Goal: Check status: Check status

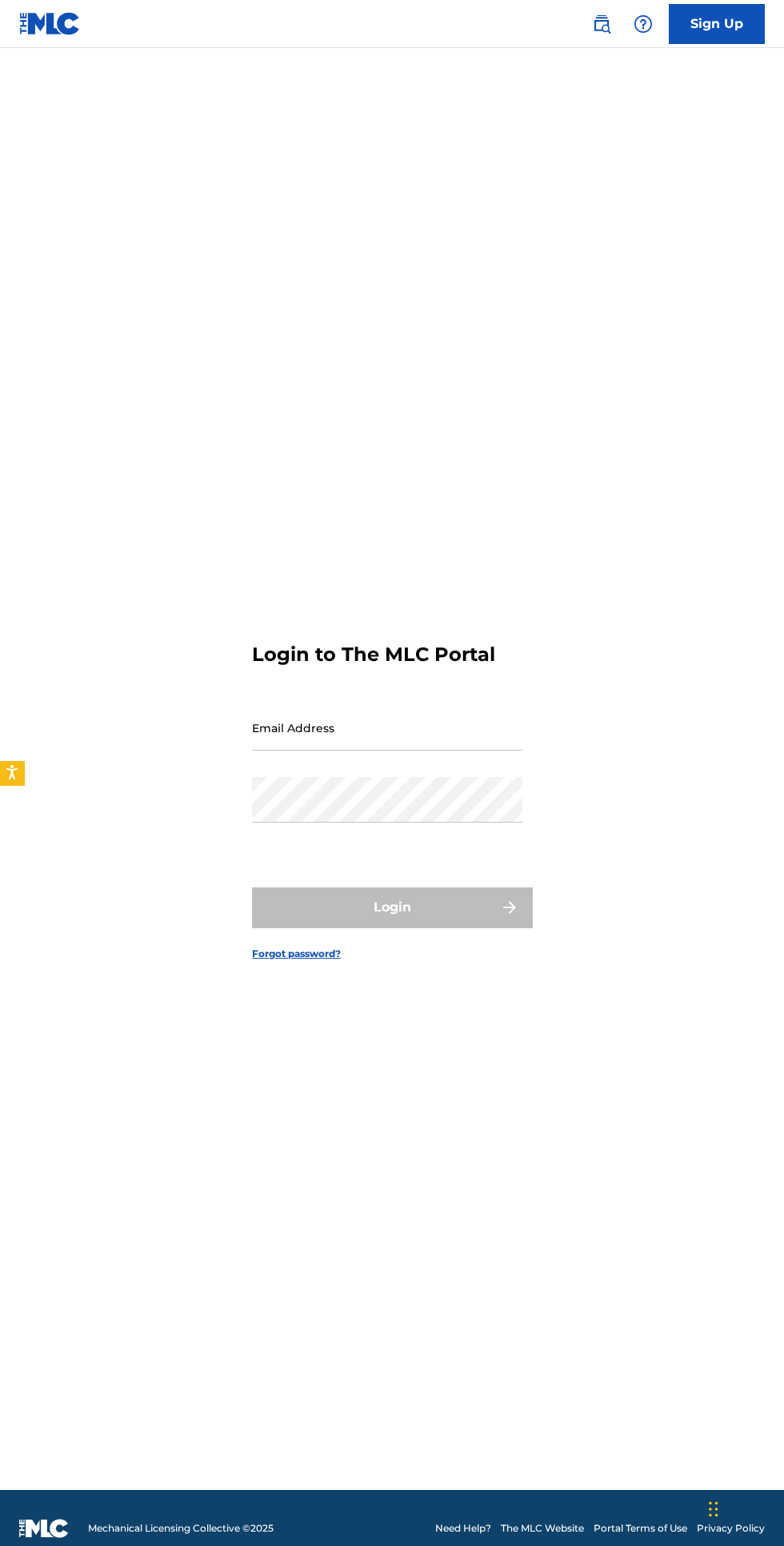
click at [398, 751] on input "Email Address" at bounding box center [387, 727] width 271 height 45
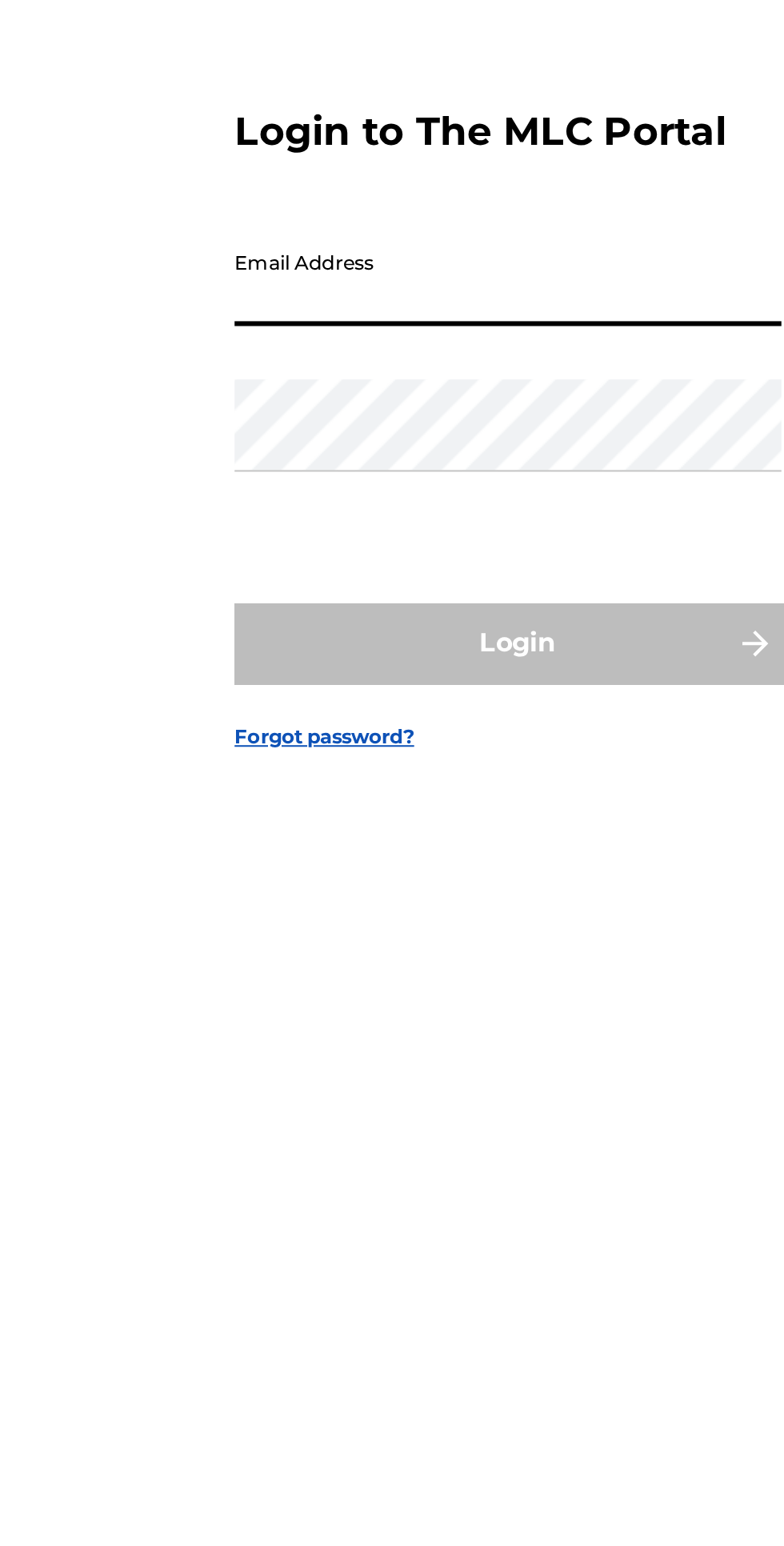
type input "[EMAIL_ADDRESS][DOMAIN_NAME]"
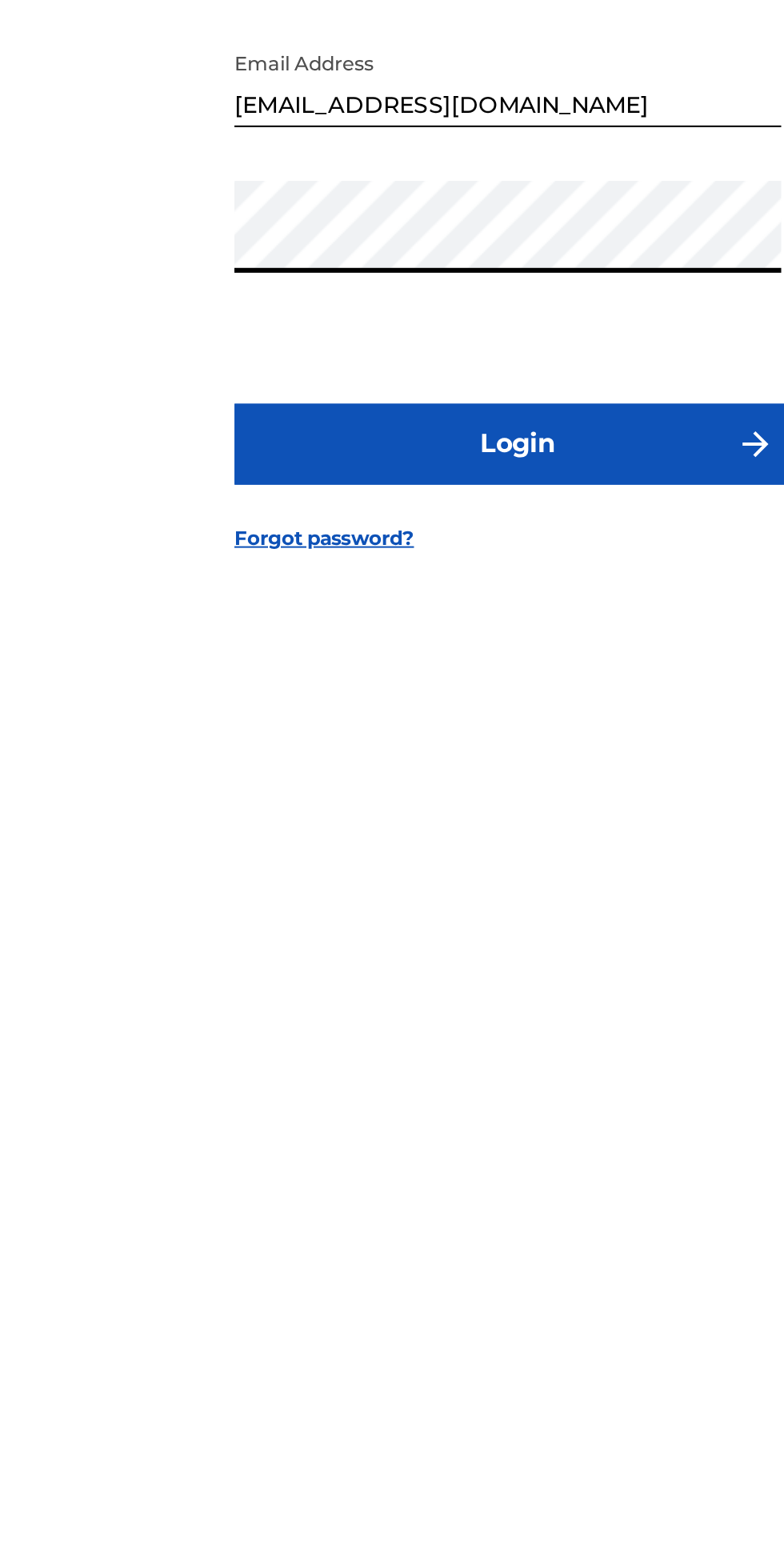
click at [317, 927] on button "Login" at bounding box center [391, 907] width 280 height 40
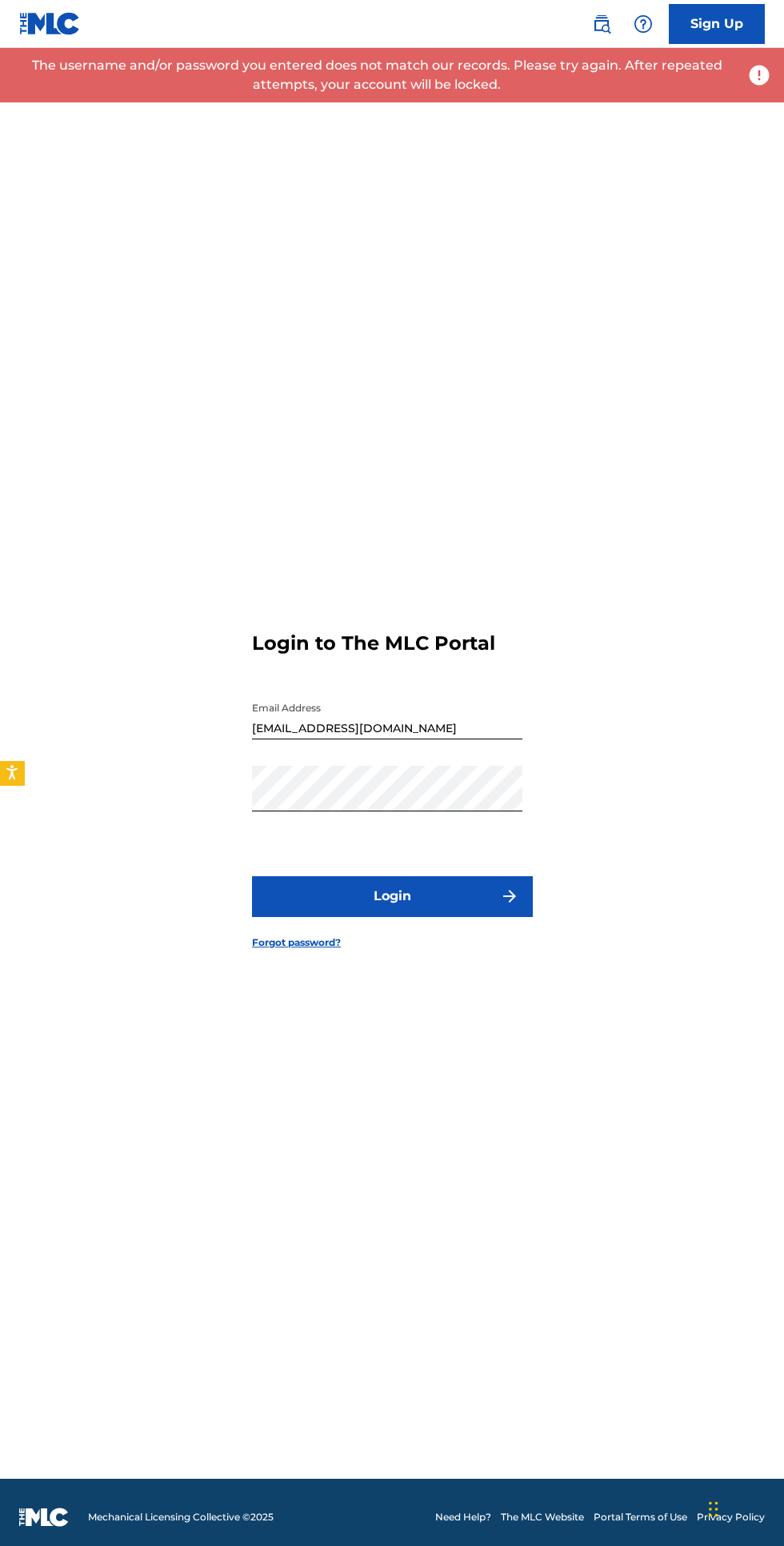
scroll to position [10, 0]
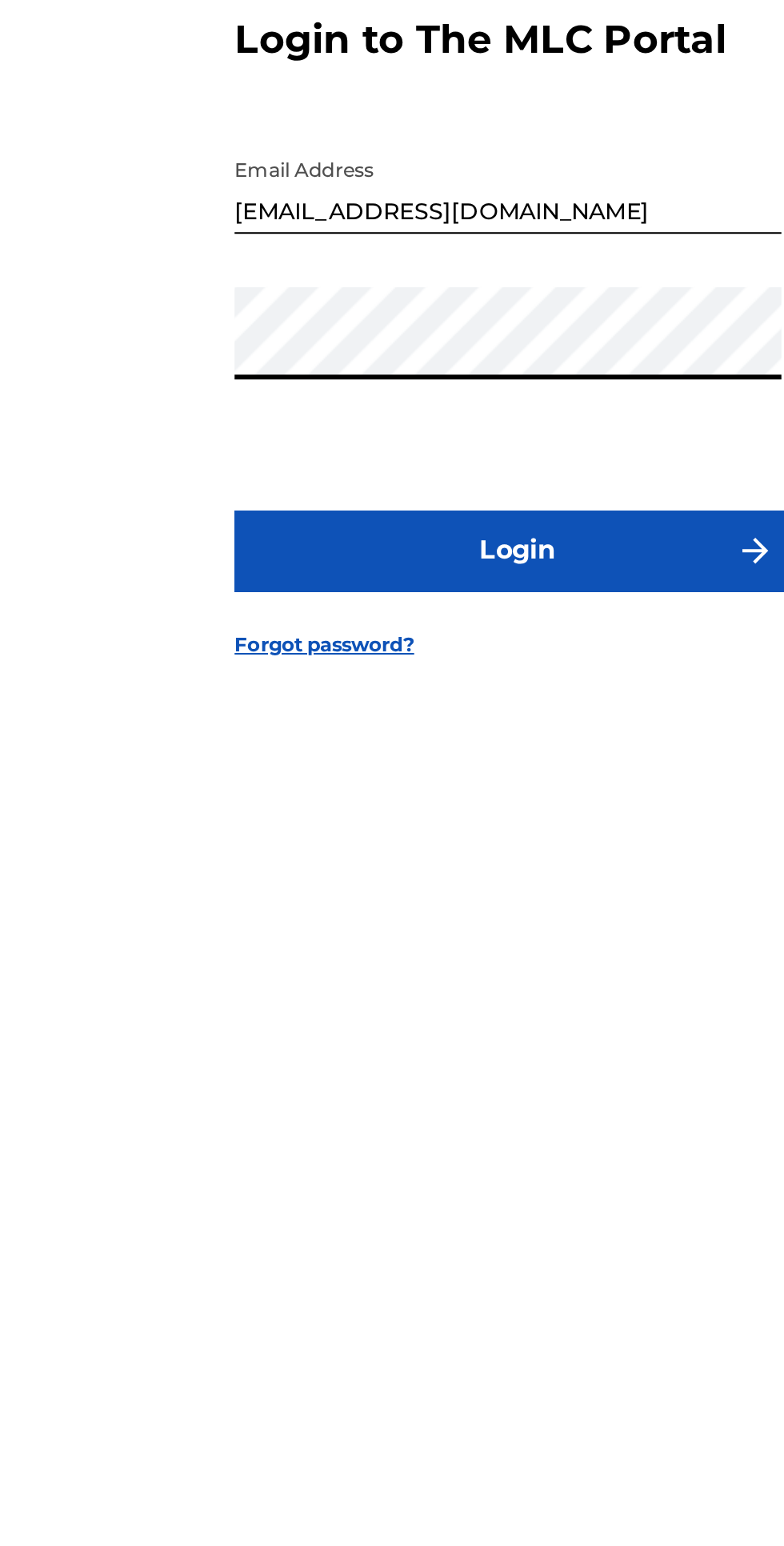
click at [417, 917] on button "Login" at bounding box center [391, 898] width 280 height 40
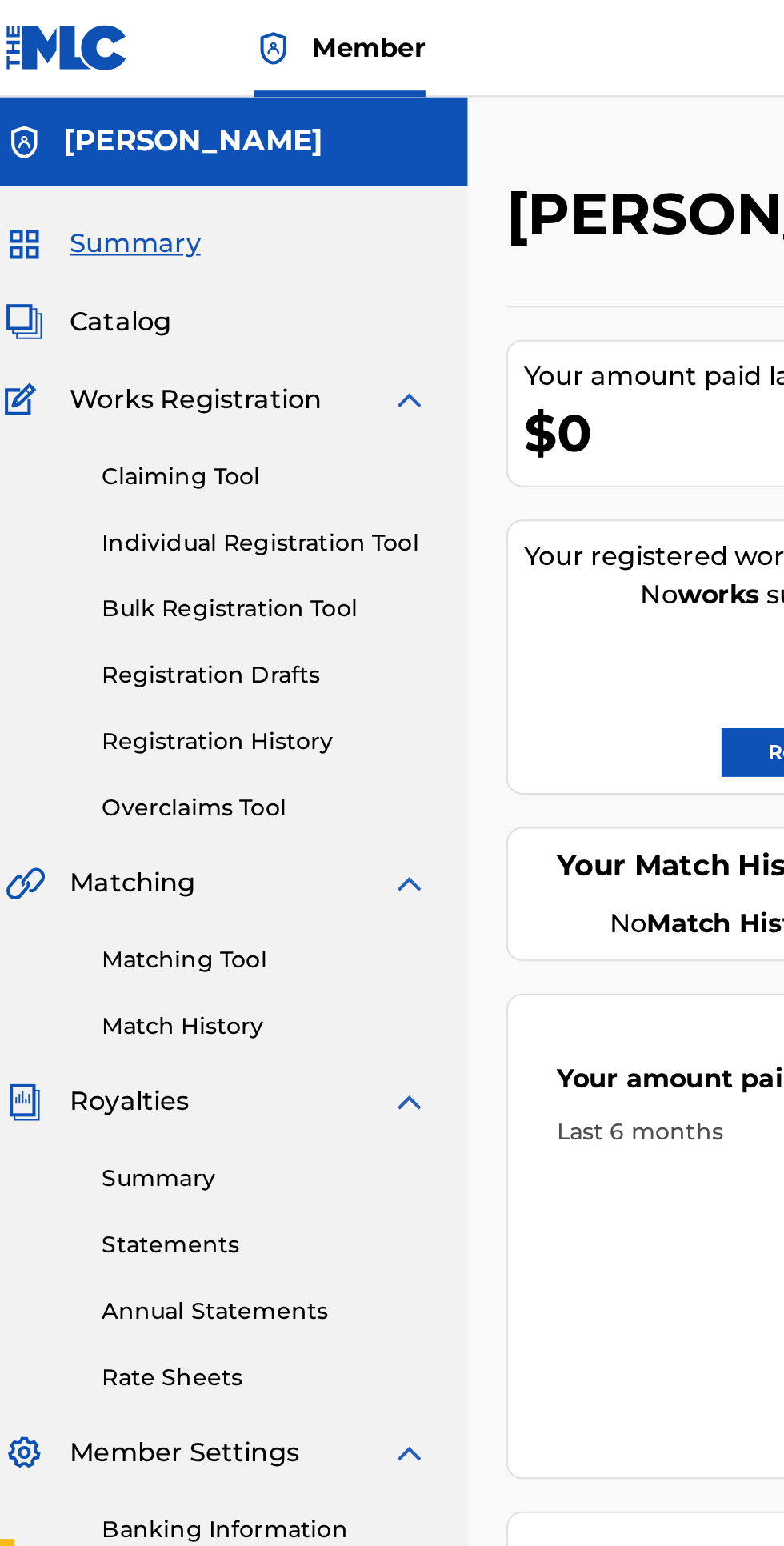
click at [119, 361] on link "Registration History" at bounding box center [148, 367] width 161 height 17
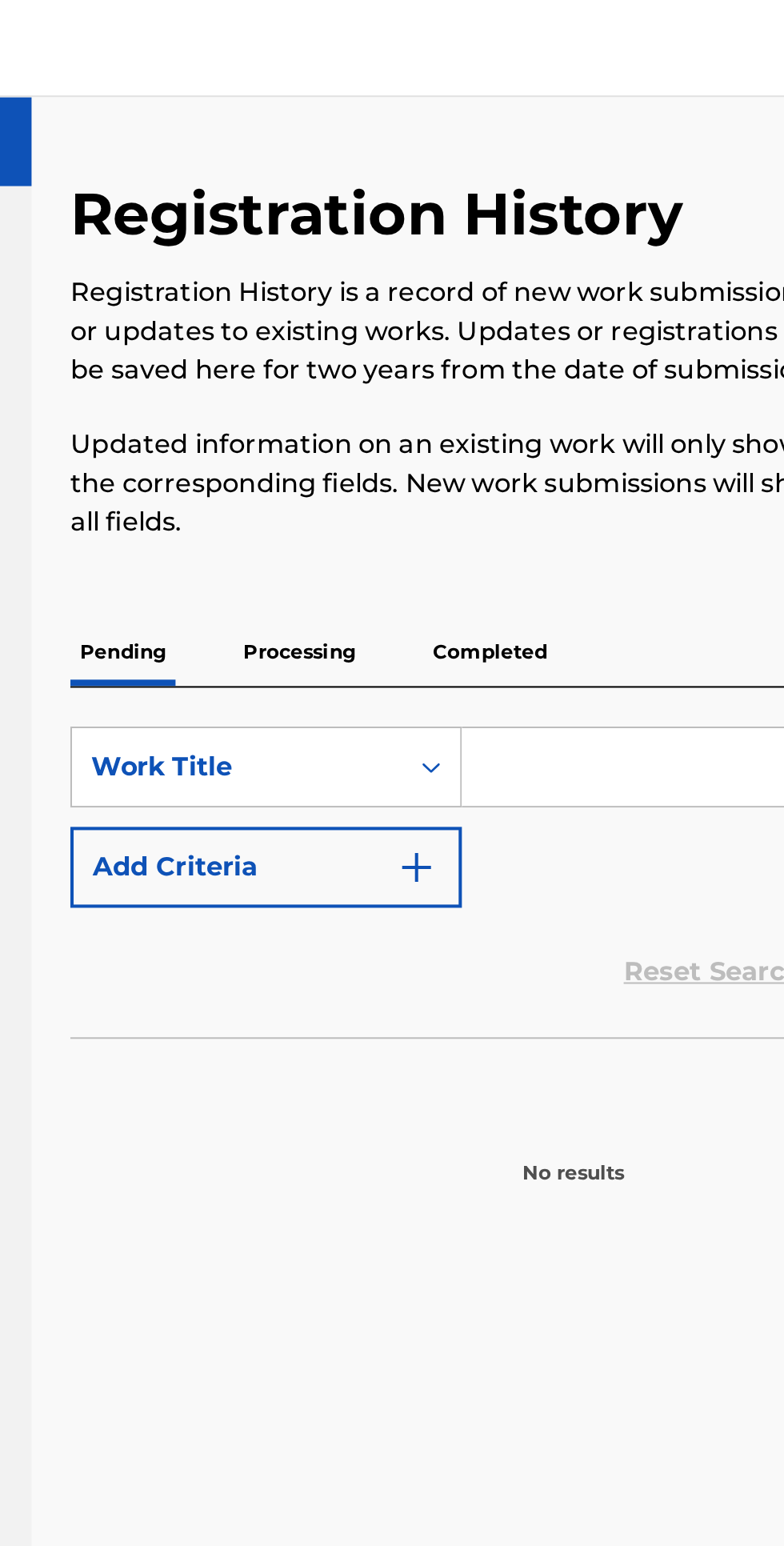
click at [368, 321] on p "Processing" at bounding box center [380, 322] width 65 height 34
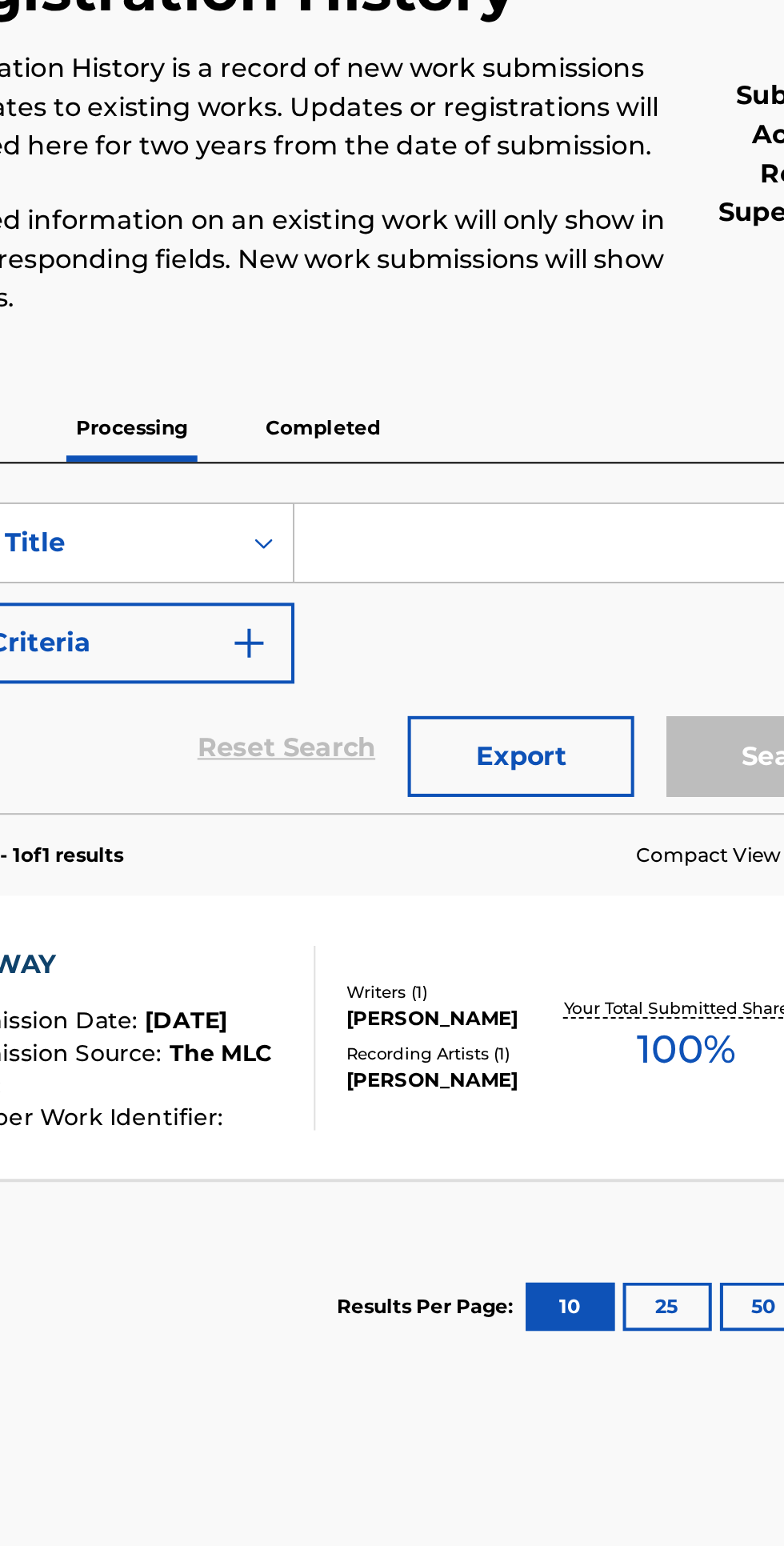
click at [473, 306] on p "Completed" at bounding box center [474, 322] width 66 height 34
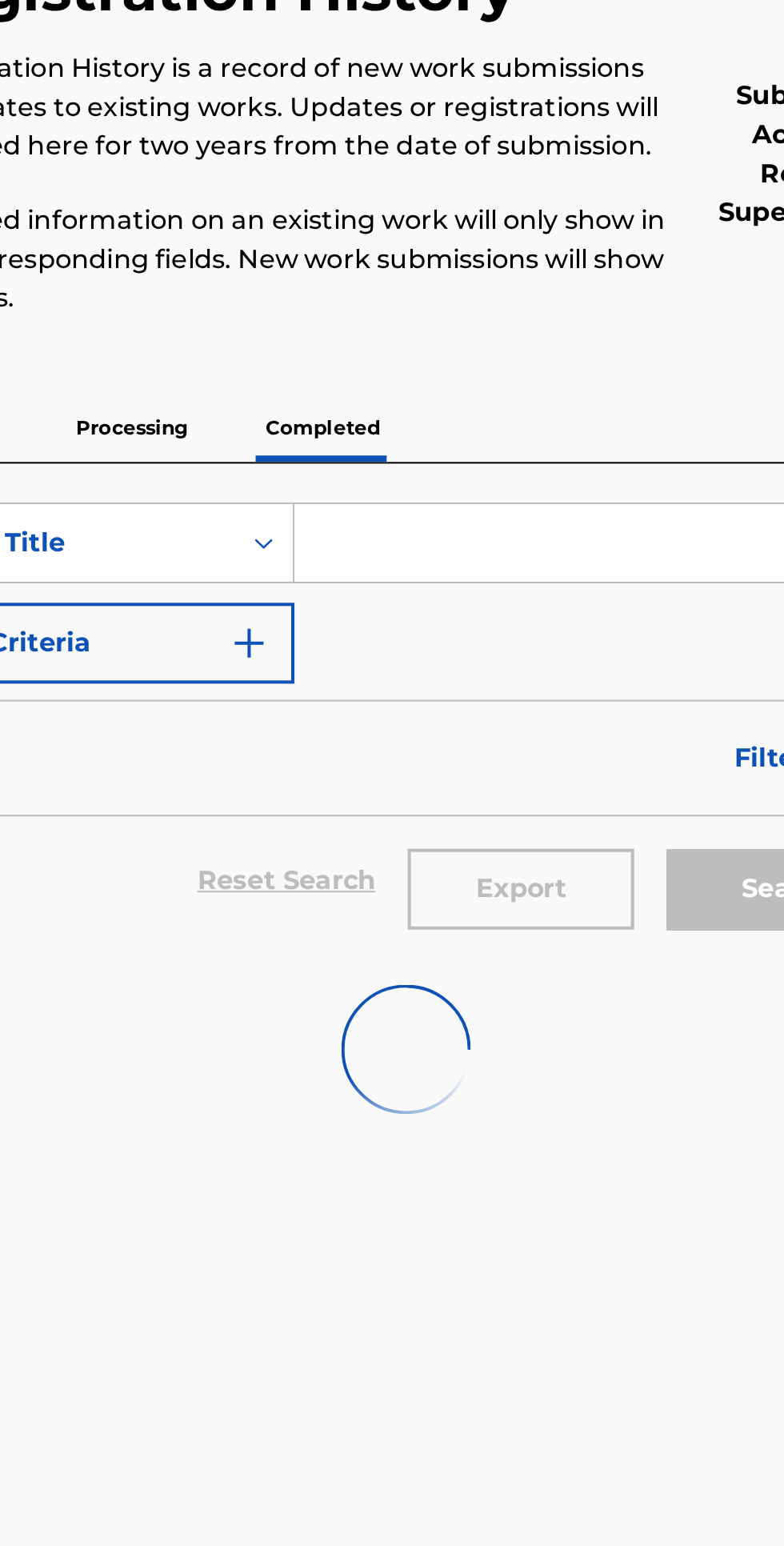
click at [473, 319] on p "Completed" at bounding box center [474, 322] width 66 height 34
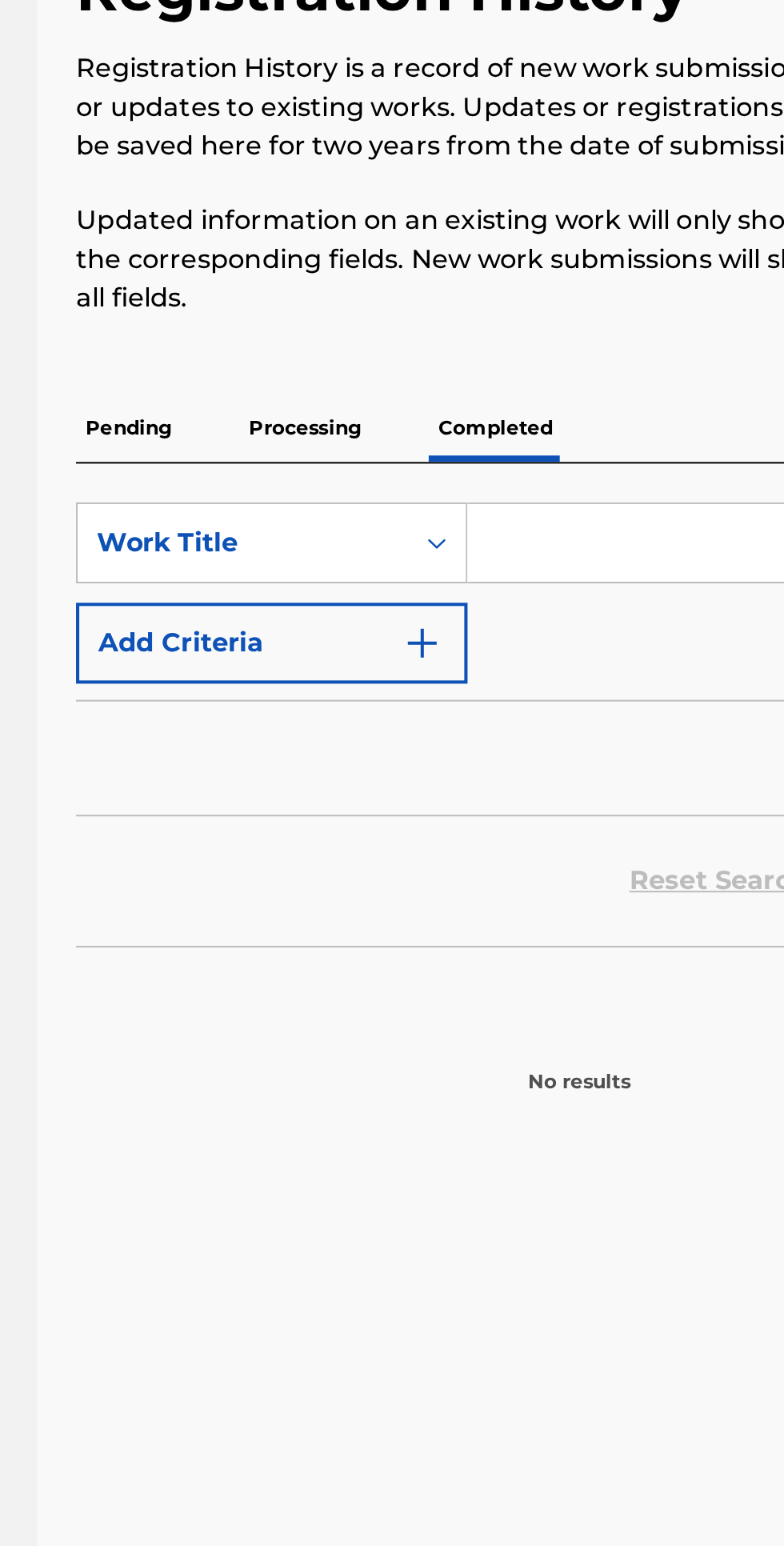
click at [375, 322] on p "Processing" at bounding box center [380, 322] width 65 height 34
